Goal: Information Seeking & Learning: Learn about a topic

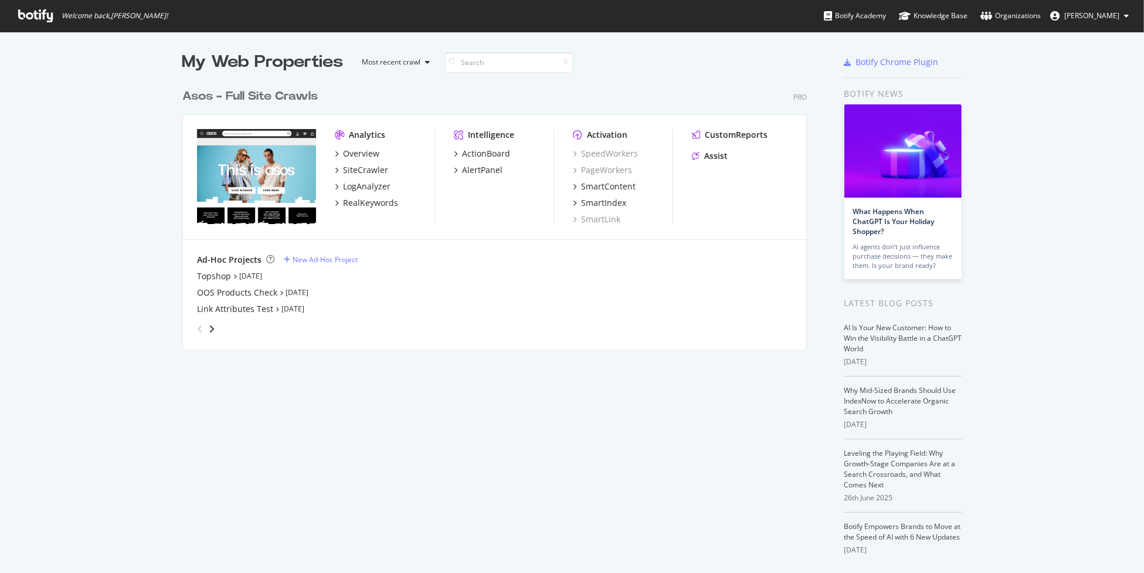
scroll to position [564, 1126]
click at [360, 184] on div "LogAnalyzer" at bounding box center [366, 187] width 47 height 12
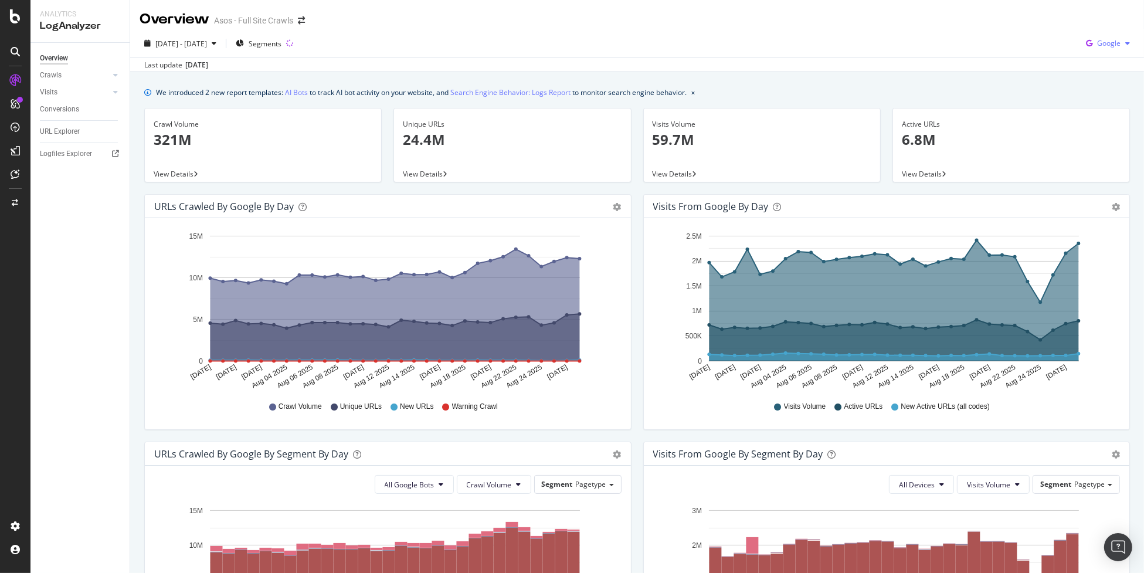
click at [1105, 44] on span "Google" at bounding box center [1108, 43] width 23 height 10
click at [1103, 113] on span "OpenAI" at bounding box center [1108, 110] width 43 height 11
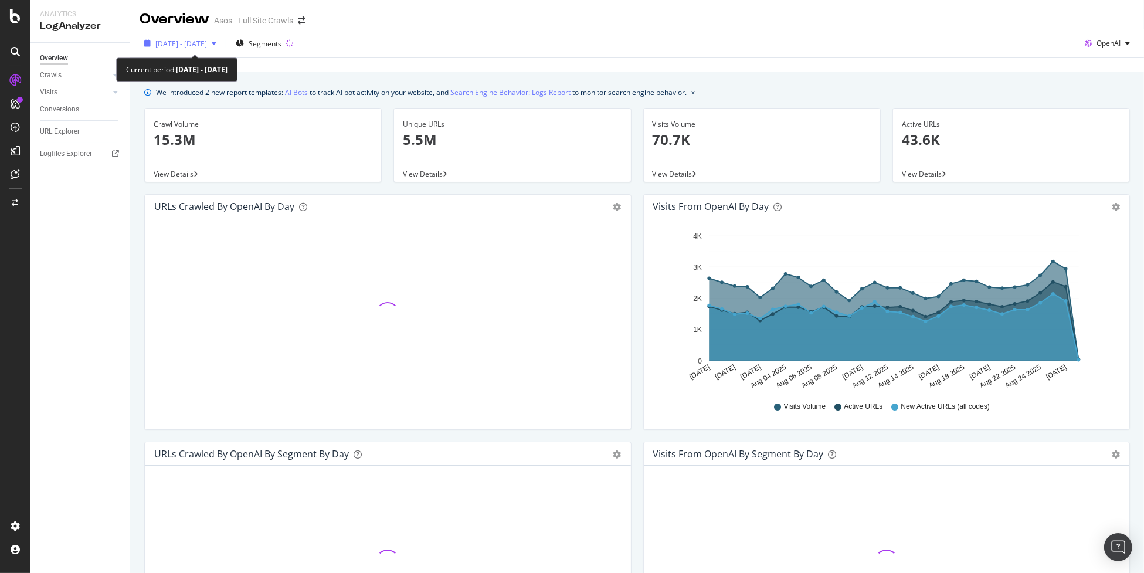
click at [162, 43] on span "[DATE] - [DATE]" at bounding box center [181, 44] width 52 height 10
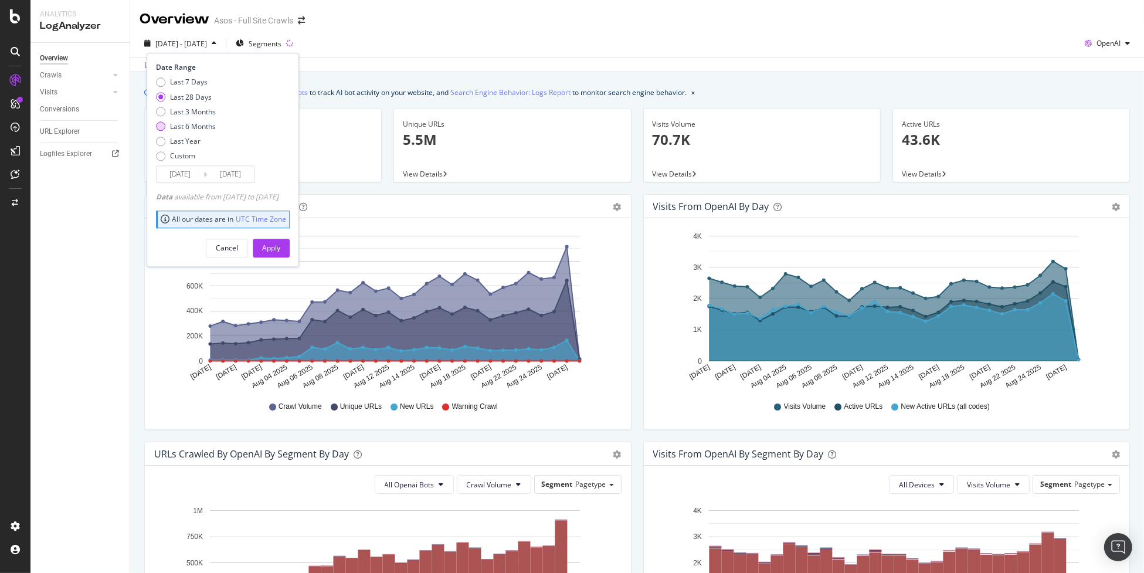
click at [185, 124] on div "Last 6 Months" at bounding box center [193, 126] width 46 height 10
type input "[DATE]"
click at [280, 252] on div "Apply" at bounding box center [271, 248] width 18 height 10
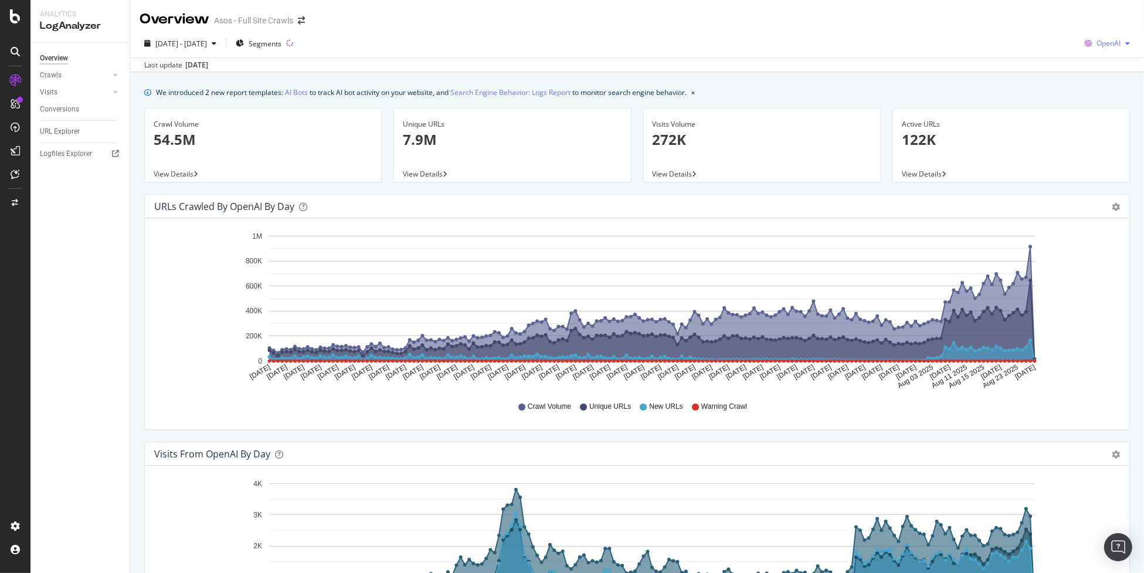
click at [1104, 49] on div "OpenAI" at bounding box center [1107, 44] width 55 height 18
click at [1099, 131] on span "Other AI Bots" at bounding box center [1107, 132] width 43 height 11
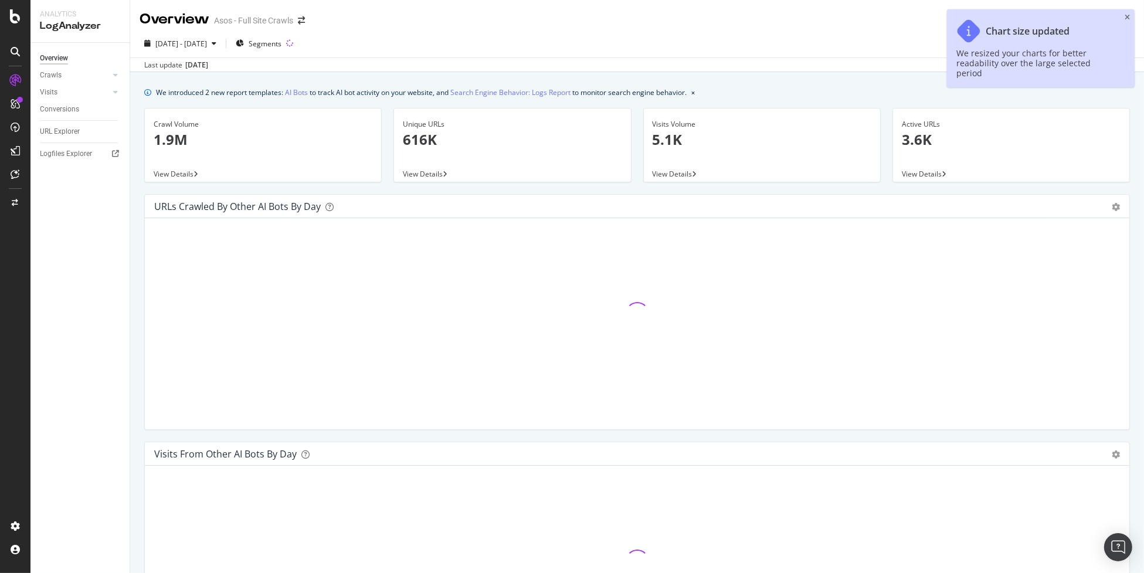
click at [1130, 18] on div "Chart size updated We resized your charts for better readability over the large…" at bounding box center [1041, 48] width 188 height 78
click at [1126, 18] on icon "close toast" at bounding box center [1127, 17] width 5 height 7
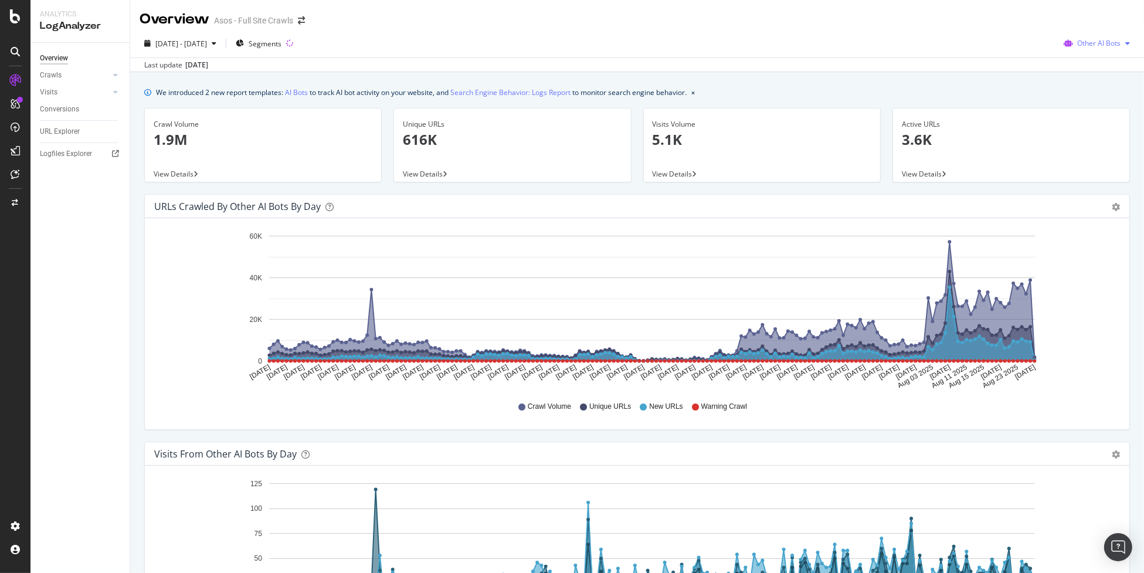
click at [1080, 45] on span "Other AI Bots" at bounding box center [1098, 43] width 43 height 10
click at [1104, 113] on span "OpenAI" at bounding box center [1101, 110] width 46 height 11
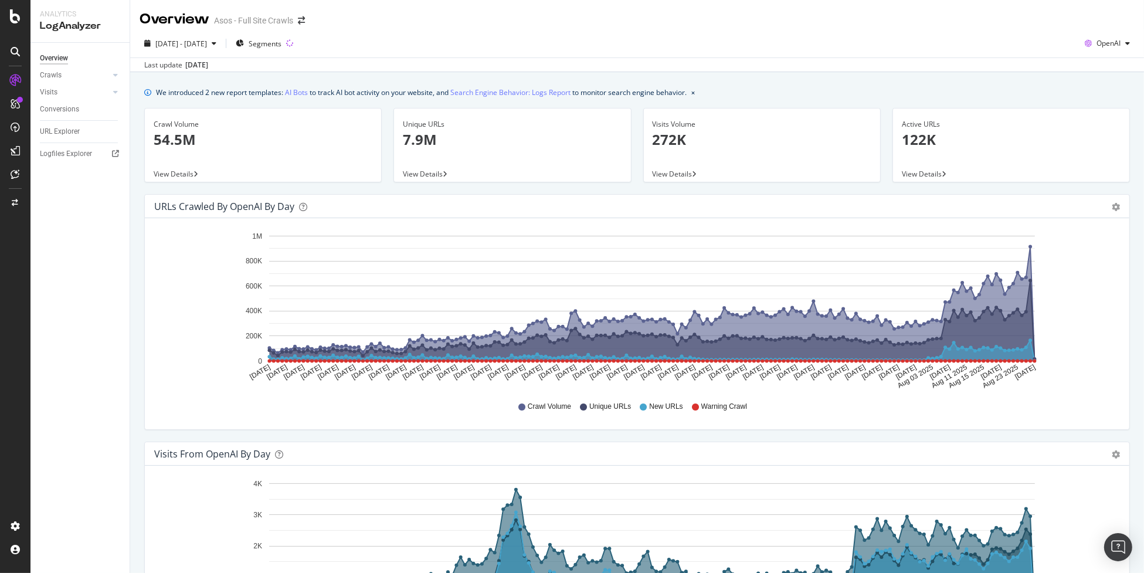
click at [1099, 15] on div "Overview Asos - Full Site Crawls" at bounding box center [637, 14] width 1014 height 29
click at [1099, 41] on span "OpenAI" at bounding box center [1108, 43] width 24 height 10
click at [1109, 70] on span "Google" at bounding box center [1107, 67] width 43 height 11
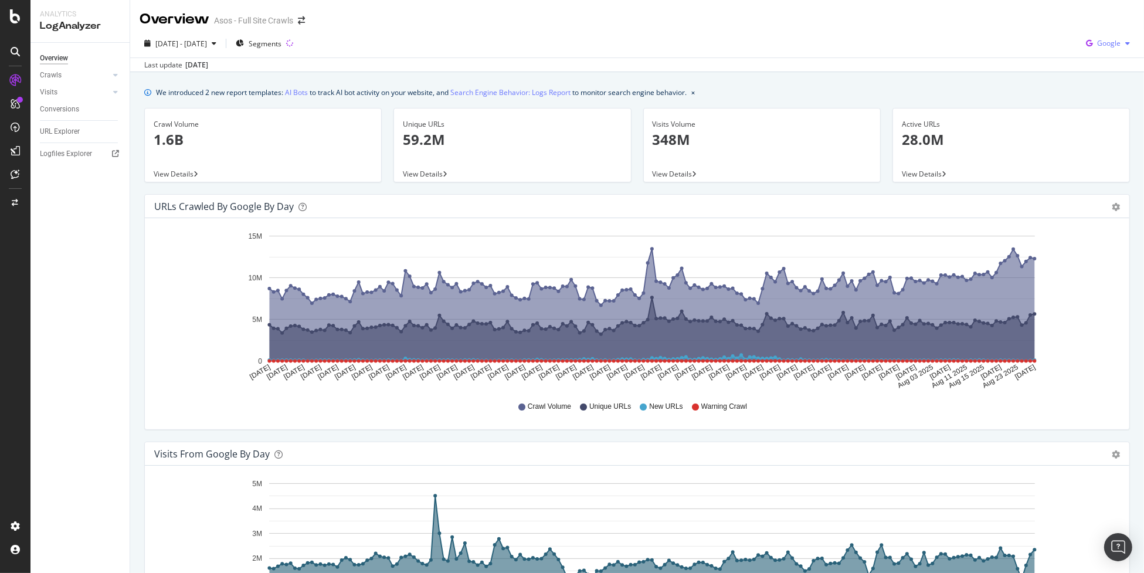
click at [1110, 36] on div "Google" at bounding box center [1107, 44] width 53 height 18
click at [1126, 114] on span "OpenAI" at bounding box center [1108, 110] width 43 height 11
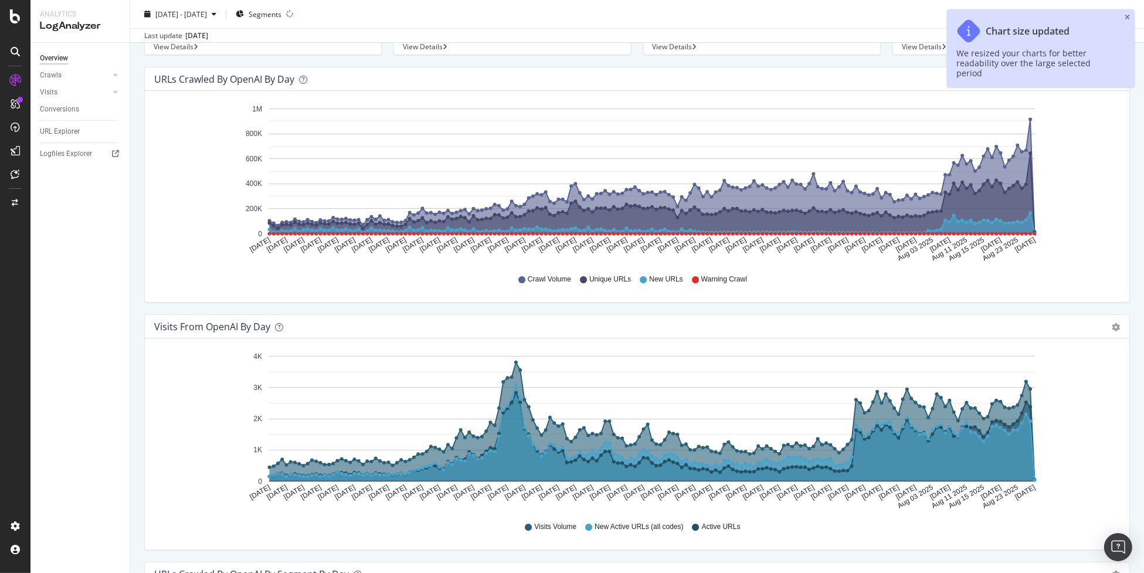
scroll to position [80, 0]
